Goal: Task Accomplishment & Management: Complete application form

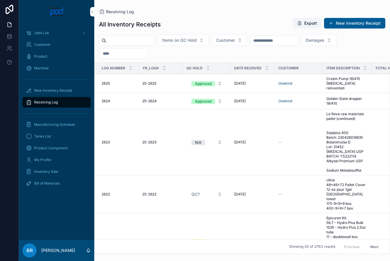
click at [143, 44] on input "scrollable content" at bounding box center [130, 40] width 48 height 8
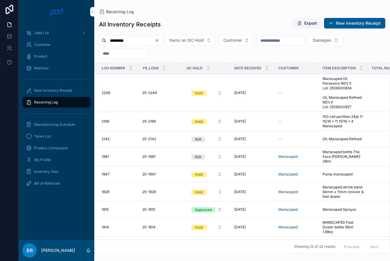
type input "*********"
click at [347, 154] on span "Manscaped bottle The Face [PERSON_NAME] 28ml" at bounding box center [343, 157] width 42 height 14
click at [159, 40] on icon "Clear" at bounding box center [156, 40] width 5 height 5
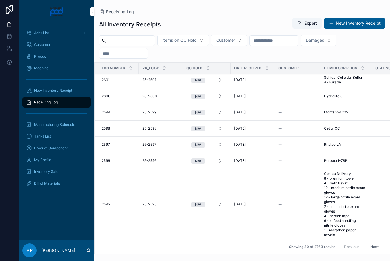
scroll to position [664, 0]
click at [375, 246] on button "Next" at bounding box center [374, 246] width 16 height 9
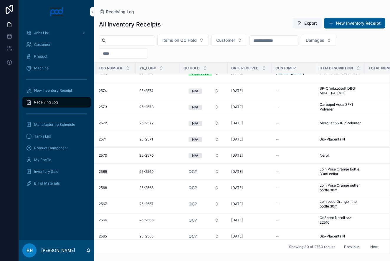
scroll to position [458, 4]
click at [375, 246] on button "Next" at bounding box center [374, 246] width 16 height 9
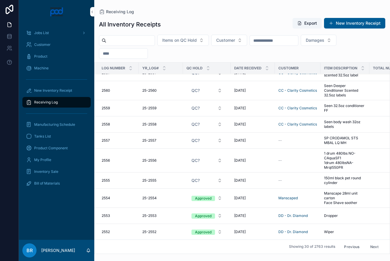
scroll to position [69, 0]
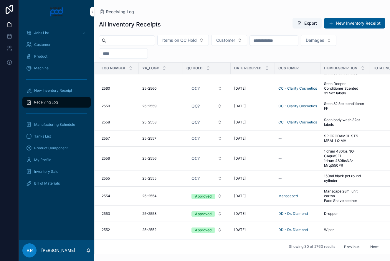
click at [327, 192] on span "Manscape 28ml unit carton Face Shave soother" at bounding box center [345, 196] width 42 height 14
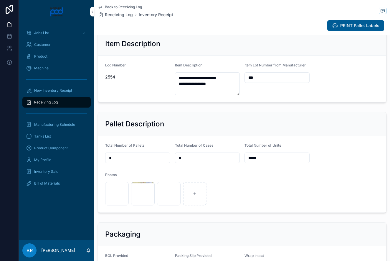
scroll to position [84, 0]
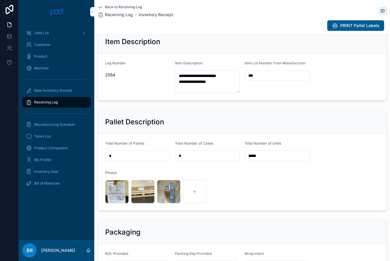
click at [118, 192] on div "image .jpg" at bounding box center [117, 192] width 24 height 24
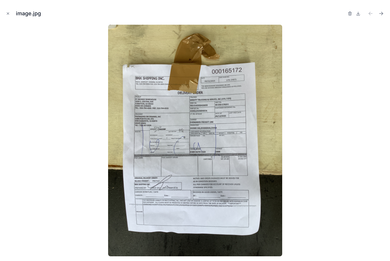
scroll to position [0, 0]
click at [8, 12] on icon "Close modal" at bounding box center [8, 13] width 4 height 4
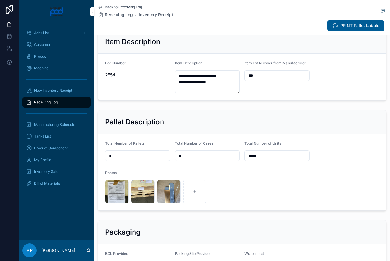
click at [147, 190] on div "image .jpg" at bounding box center [143, 192] width 24 height 24
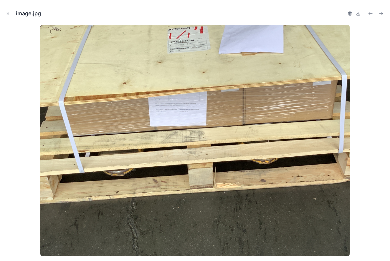
click at [359, 14] on icon at bounding box center [357, 13] width 5 height 5
click at [8, 13] on icon "Close modal" at bounding box center [8, 13] width 4 height 4
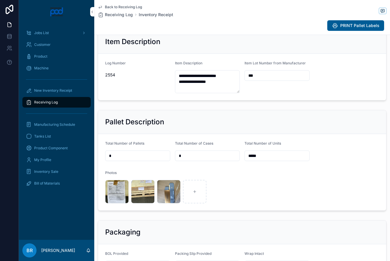
click at [174, 191] on div "image .jpg" at bounding box center [169, 192] width 24 height 24
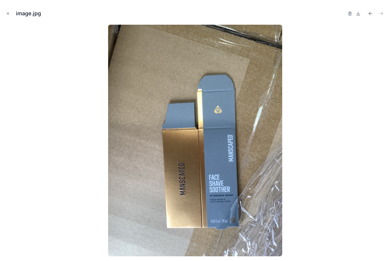
click at [174, 191] on div at bounding box center [195, 141] width 380 height 232
